Goal: Information Seeking & Learning: Compare options

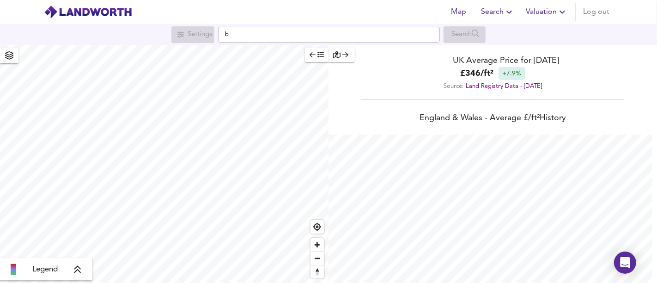
scroll to position [283, 657]
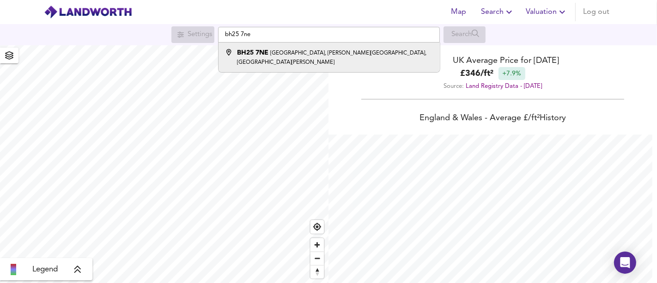
click at [285, 47] on li "BH25 [STREET_ADDRESS][PERSON_NAME][PERSON_NAME]" at bounding box center [329, 58] width 221 height 30
type input "[STREET_ADDRESS][PERSON_NAME][PERSON_NAME]"
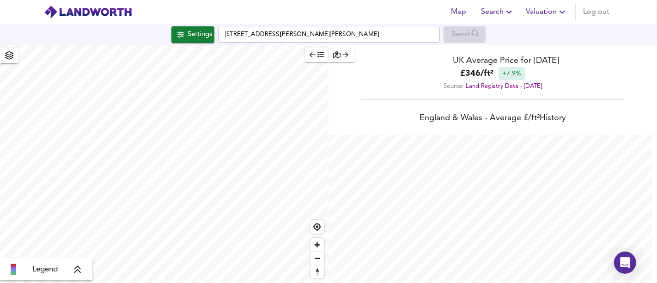
checkbox input "false"
checkbox input "true"
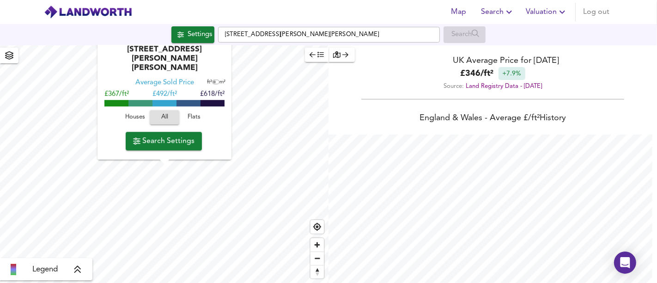
click at [204, 120] on span "Flats" at bounding box center [194, 117] width 25 height 11
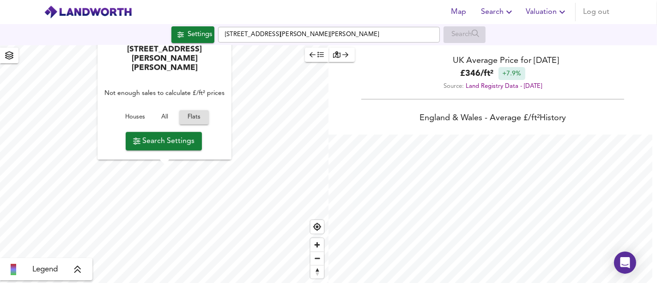
click at [175, 139] on span "Search Settings" at bounding box center [163, 140] width 61 height 13
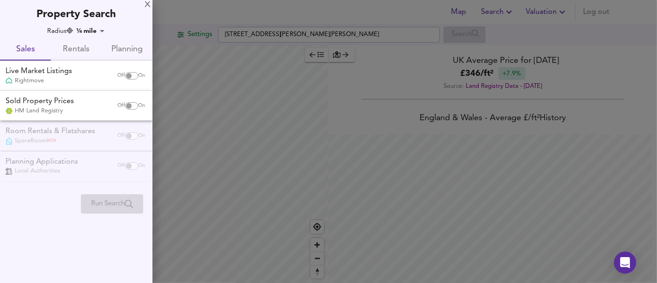
click at [129, 78] on input "checkbox" at bounding box center [129, 75] width 22 height 7
checkbox input "true"
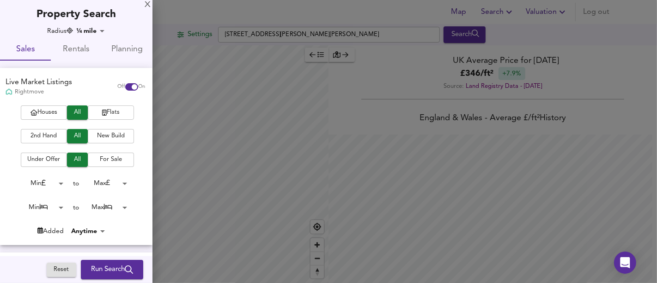
click at [113, 114] on span "Flats" at bounding box center [110, 112] width 37 height 11
click at [107, 266] on span "Run Search" at bounding box center [112, 269] width 42 height 12
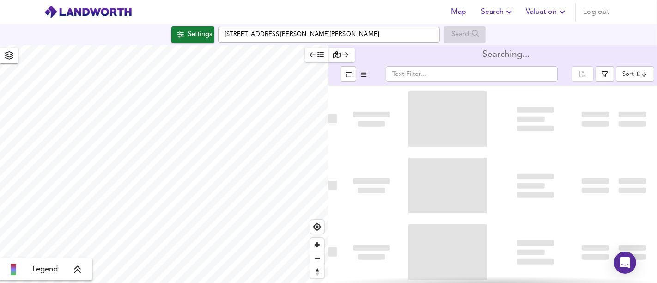
type input "bestdeal"
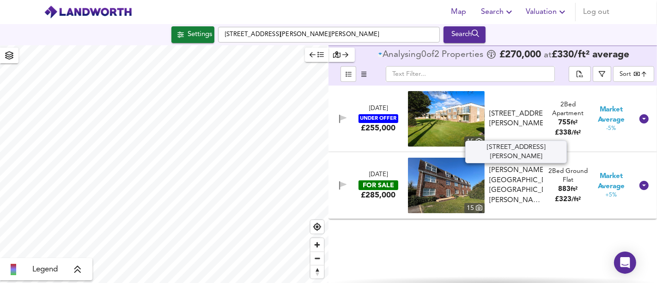
click at [539, 123] on div "[STREET_ADDRESS][PERSON_NAME]" at bounding box center [516, 119] width 54 height 20
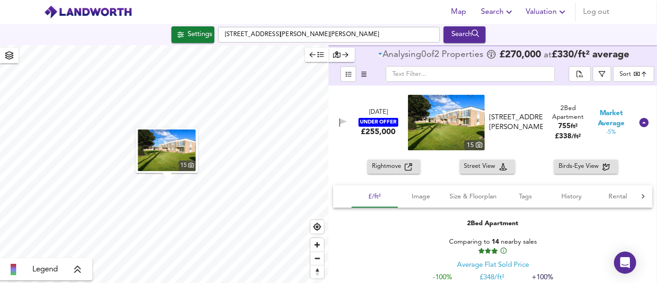
click at [401, 166] on span "Rightmove" at bounding box center [388, 166] width 33 height 11
click at [380, 147] on div "[DATE] UNDER OFFER £255,000 [STREET_ADDRESS][GEOGRAPHIC_DATA][PERSON_NAME][PERS…" at bounding box center [481, 122] width 303 height 55
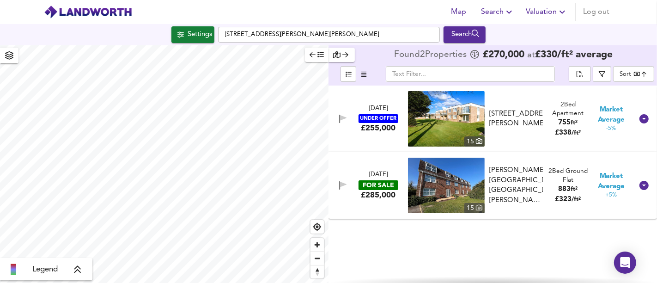
click at [359, 194] on div "[DATE] FOR SALE £285,000" at bounding box center [378, 186] width 58 height 30
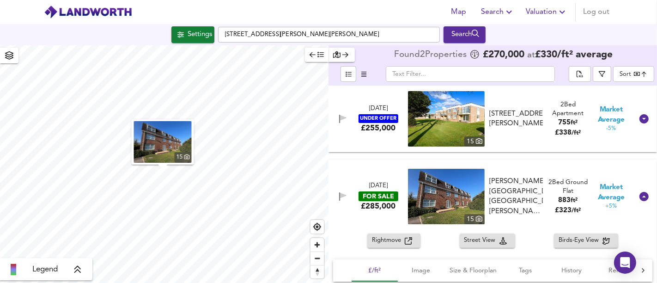
click at [382, 241] on span "Rightmove" at bounding box center [388, 240] width 33 height 11
